Goal: Check status: Check status

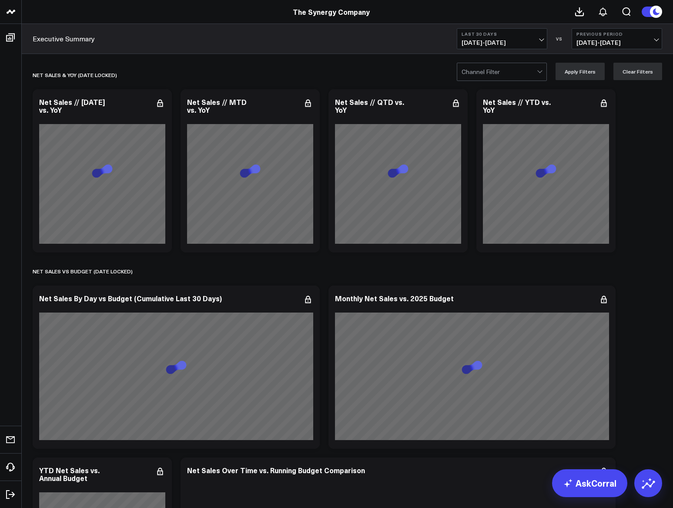
click at [514, 67] on div at bounding box center [499, 71] width 75 height 17
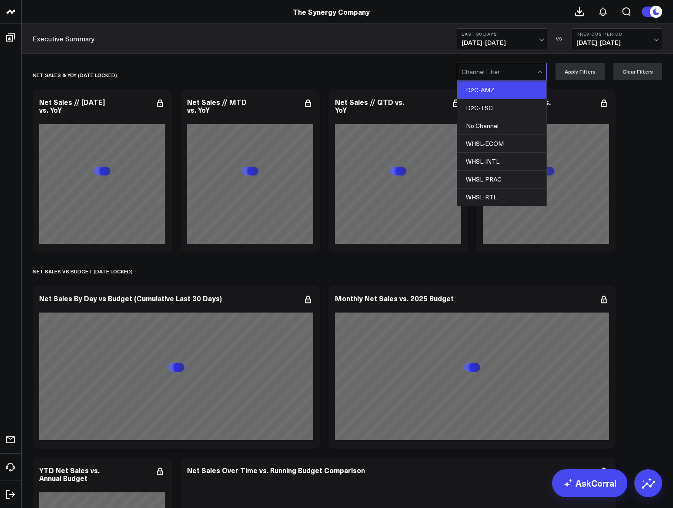
click at [502, 87] on div "D2C-AMZ" at bounding box center [501, 90] width 89 height 18
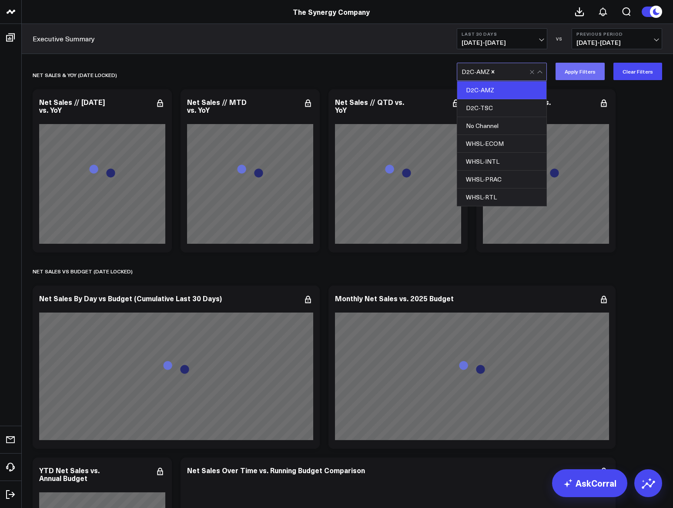
click at [587, 71] on button "Apply Filters" at bounding box center [580, 71] width 49 height 17
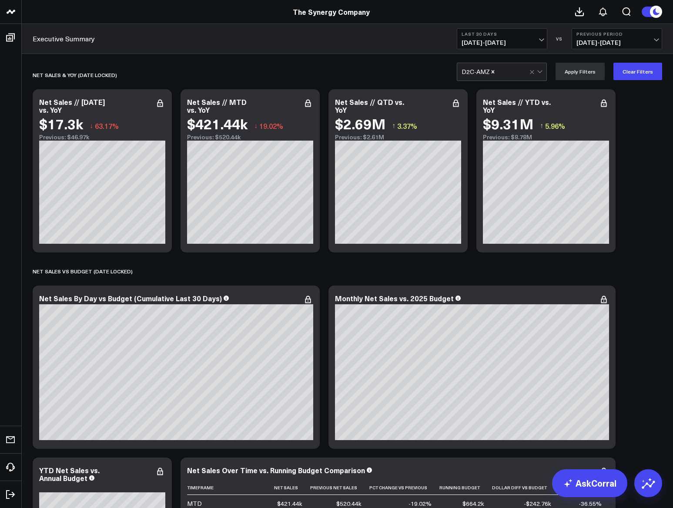
click at [520, 39] on span "[DATE] - [DATE]" at bounding box center [502, 42] width 81 height 7
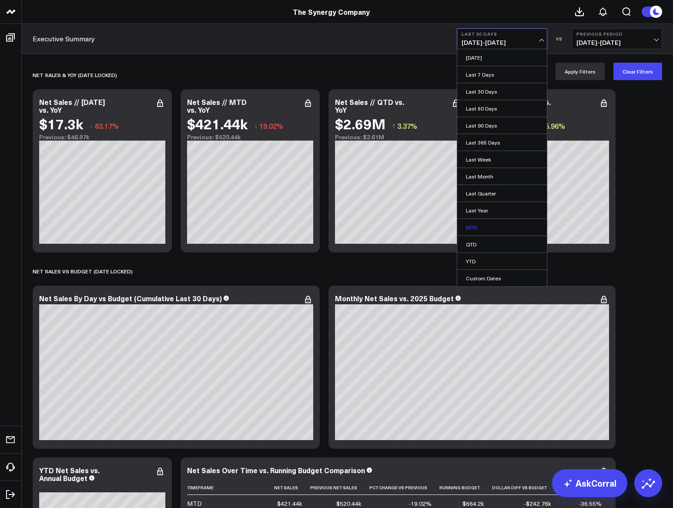
click at [481, 224] on link "MTD" at bounding box center [502, 227] width 90 height 17
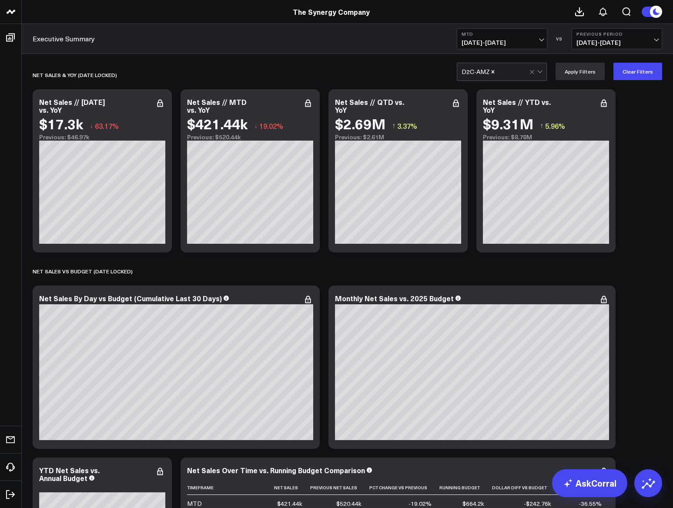
click at [606, 42] on span "[DATE] - [DATE]" at bounding box center [617, 42] width 81 height 7
click at [591, 90] on link "YoY" at bounding box center [617, 91] width 90 height 17
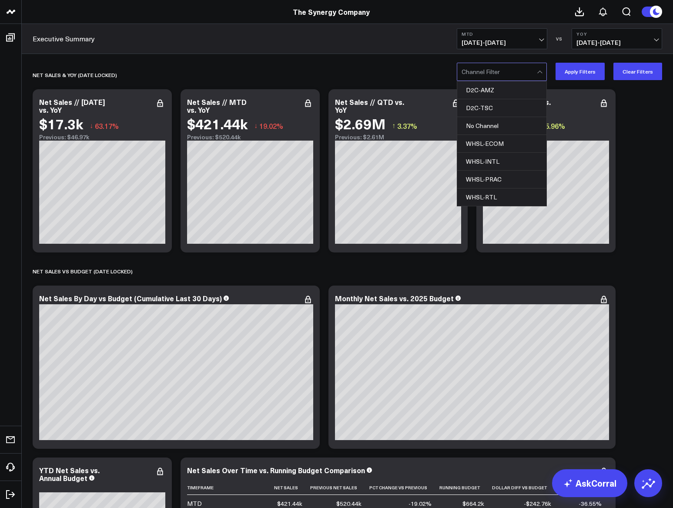
click at [541, 73] on div at bounding box center [540, 71] width 7 height 17
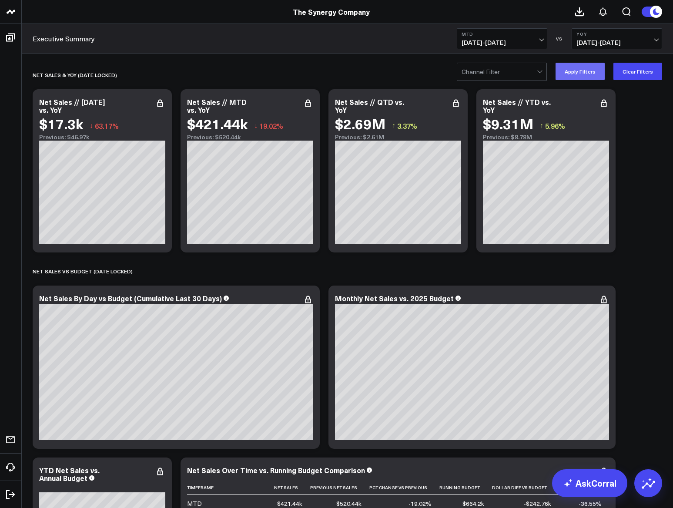
click at [574, 68] on button "Apply Filters" at bounding box center [580, 71] width 49 height 17
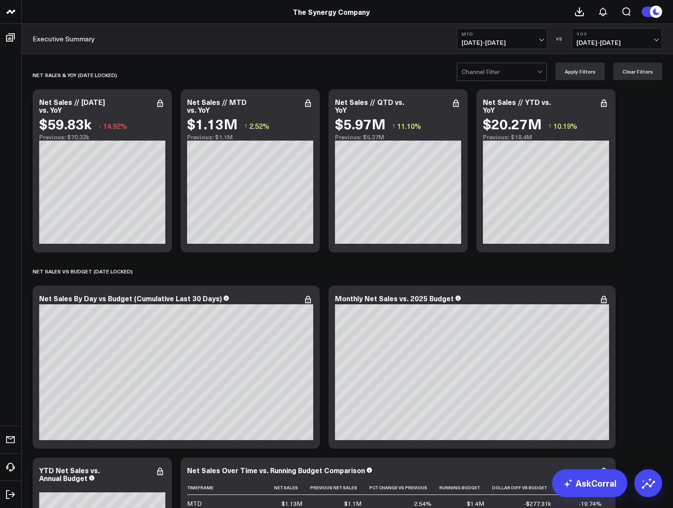
click at [541, 73] on div at bounding box center [540, 71] width 7 height 17
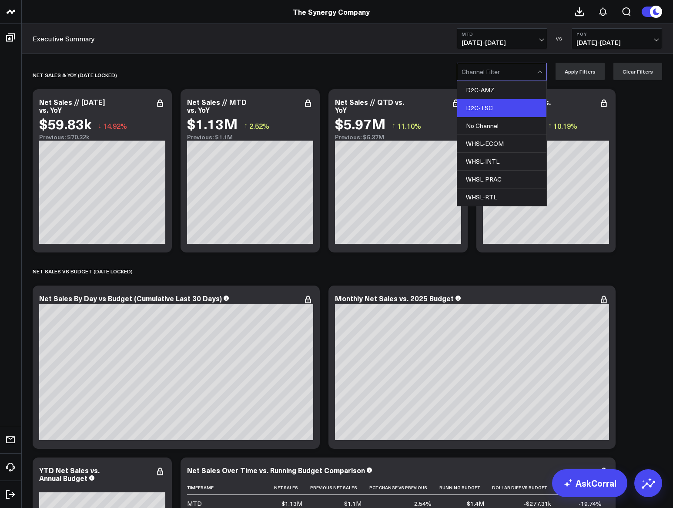
click at [524, 103] on div "D2C-TSC" at bounding box center [501, 108] width 89 height 18
click at [595, 69] on button "Apply Filters" at bounding box center [580, 71] width 49 height 17
